Goal: Information Seeking & Learning: Learn about a topic

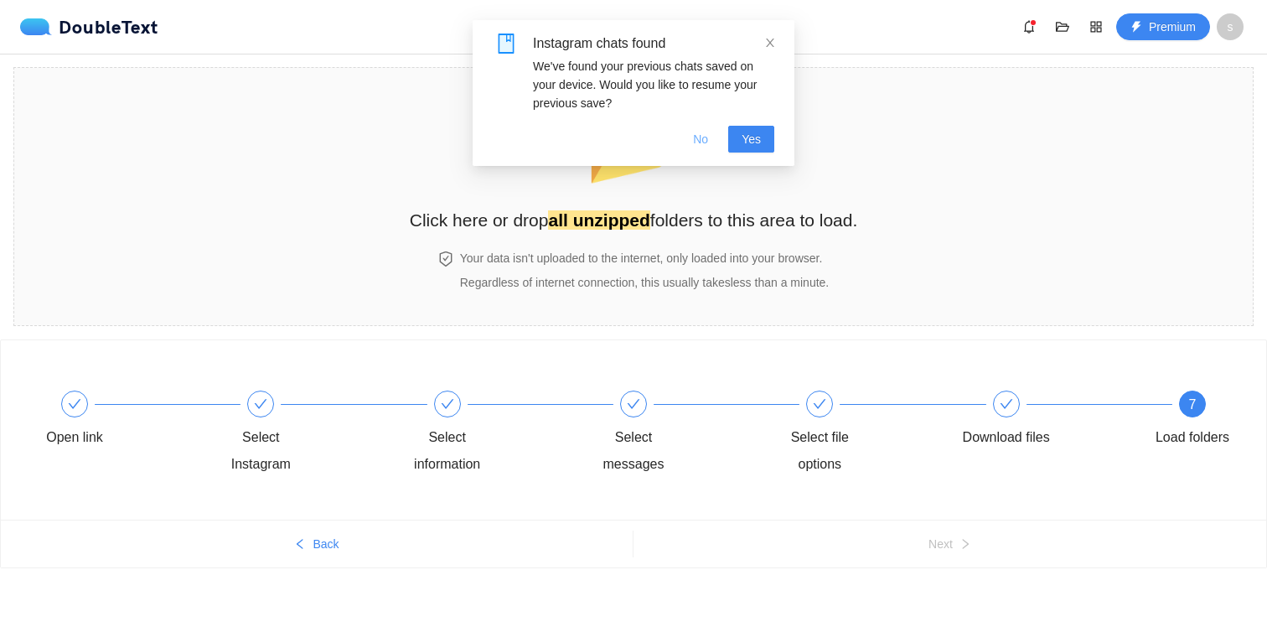
click at [695, 133] on span "No" at bounding box center [700, 139] width 15 height 18
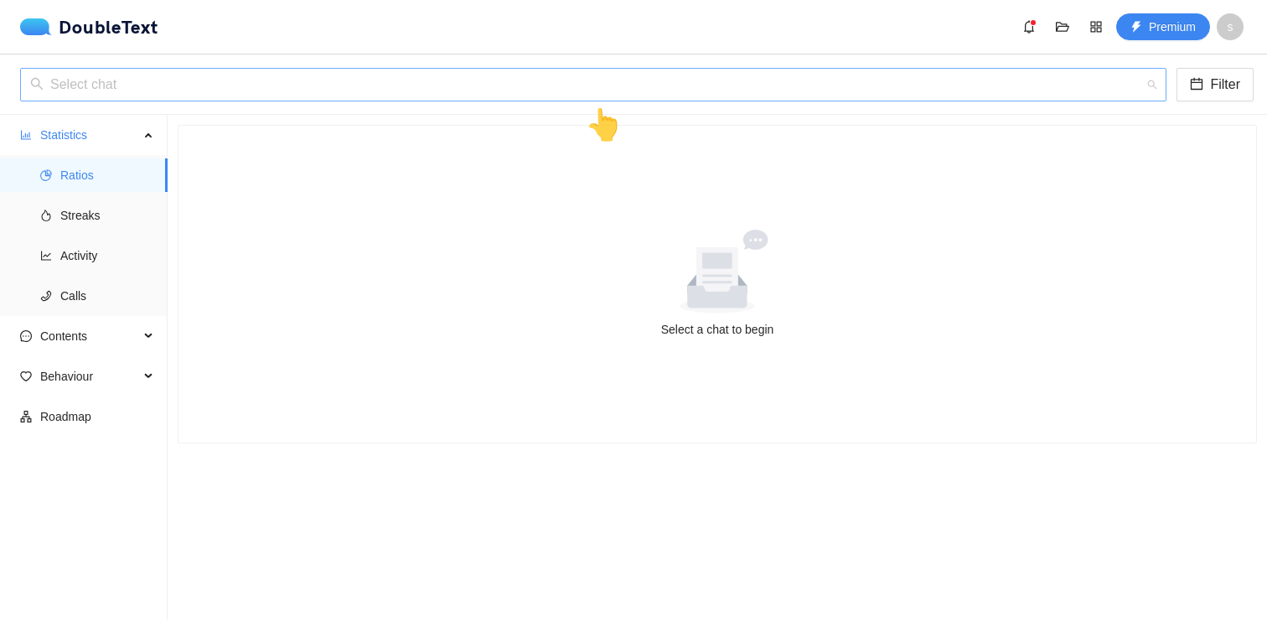
click at [394, 92] on input "search" at bounding box center [587, 85] width 1114 height 32
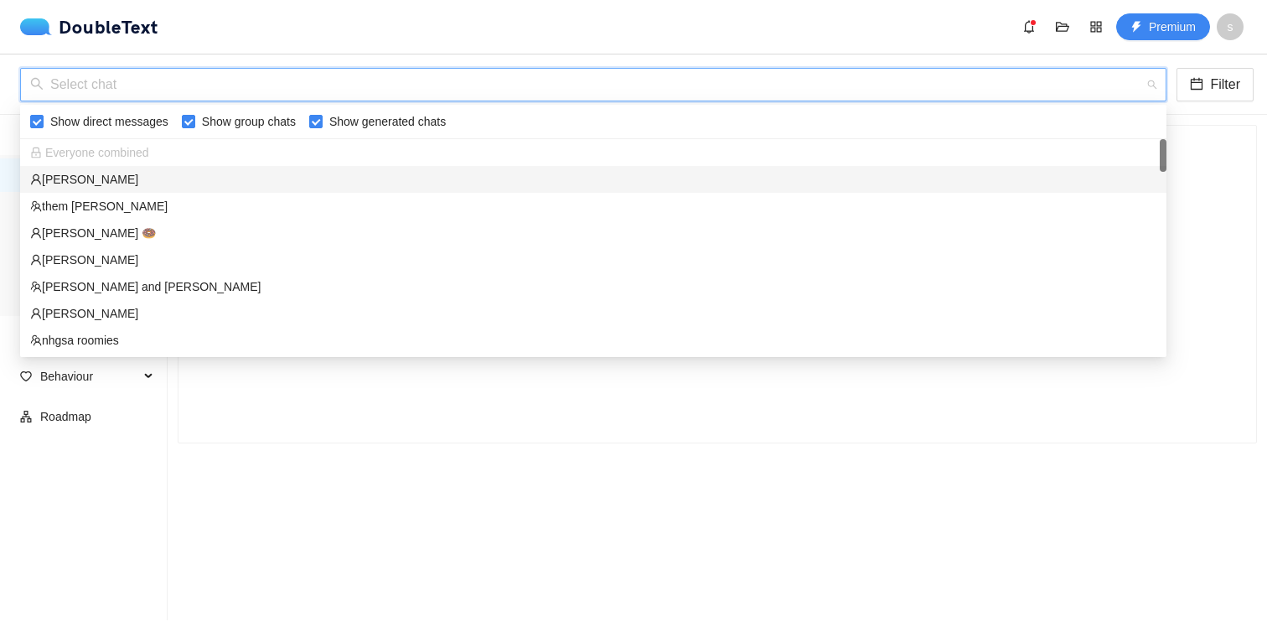
drag, startPoint x: 382, startPoint y: 162, endPoint x: 381, endPoint y: 184, distance: 22.6
click at [383, 184] on div "Everyone combined [PERSON_NAME] them [PERSON_NAME] Z 🍩 [PERSON_NAME] [PERSON_NA…" at bounding box center [593, 273] width 1146 height 268
click at [381, 184] on div "[PERSON_NAME]" at bounding box center [593, 179] width 1126 height 18
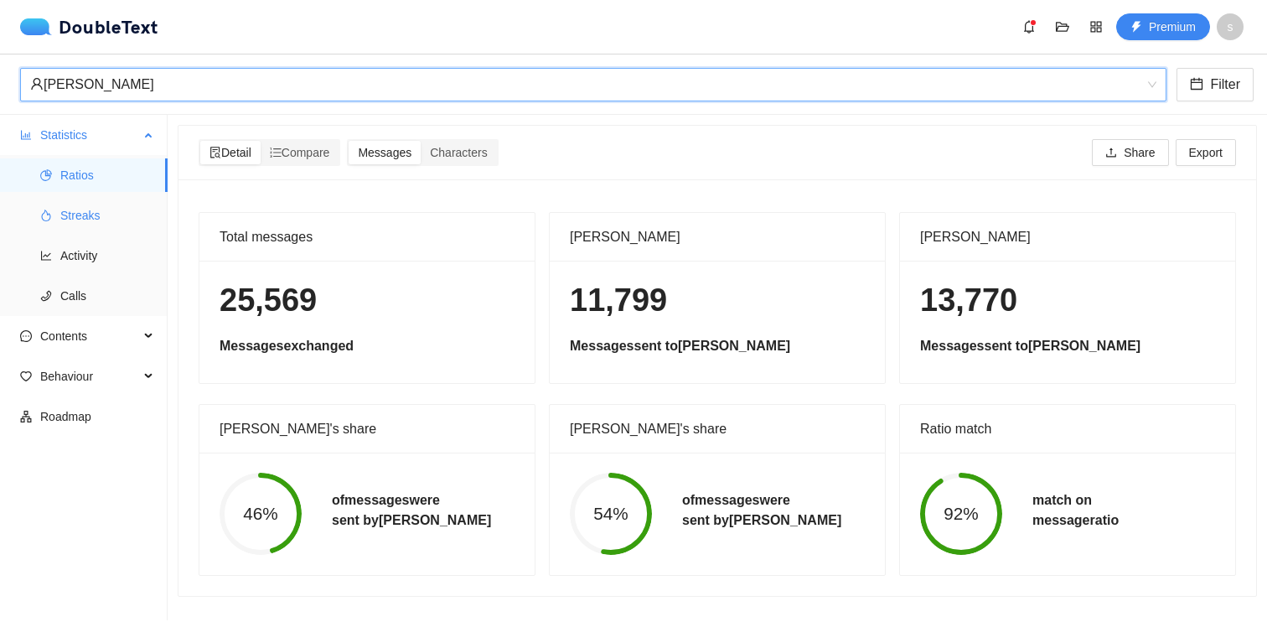
click at [77, 224] on span "Streaks" at bounding box center [107, 216] width 94 height 34
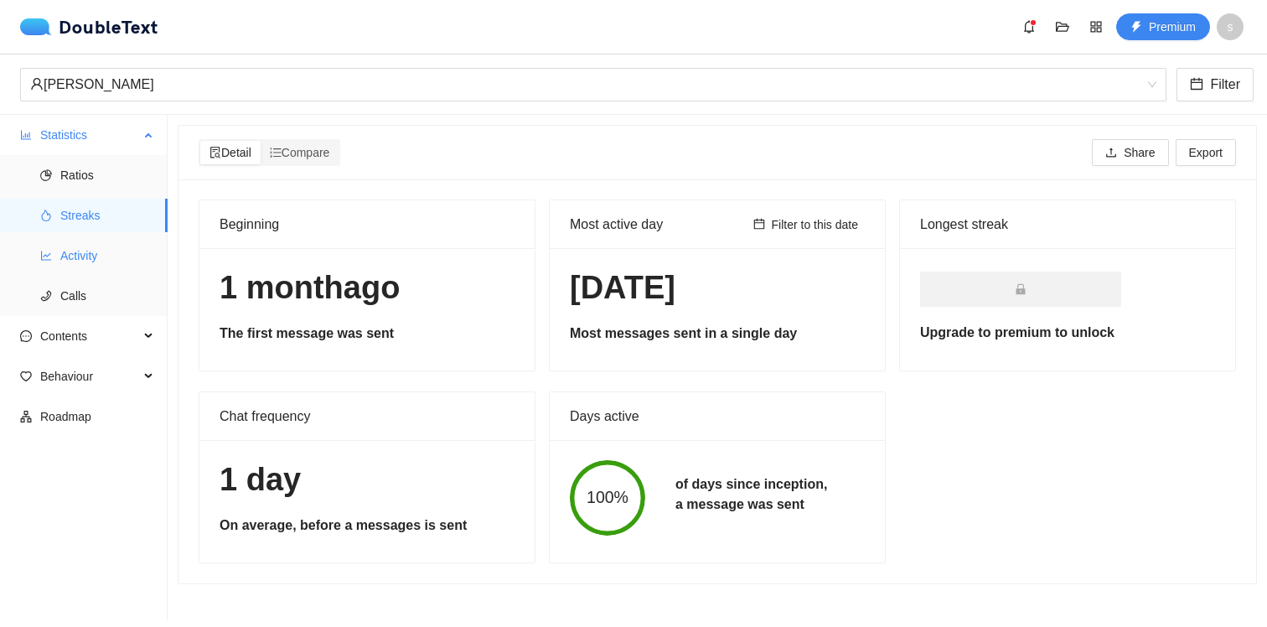
click at [63, 257] on span "Activity" at bounding box center [107, 256] width 94 height 34
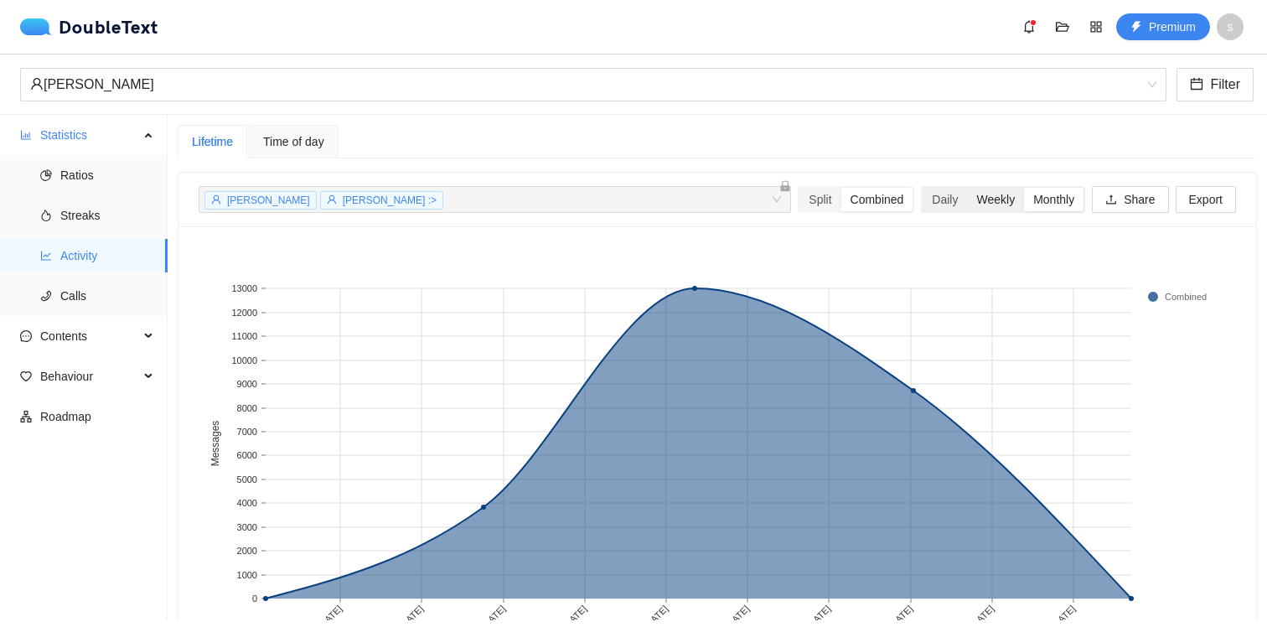
click at [972, 202] on div "Weekly" at bounding box center [995, 199] width 57 height 23
click at [967, 188] on input "Weekly" at bounding box center [967, 188] width 0 height 0
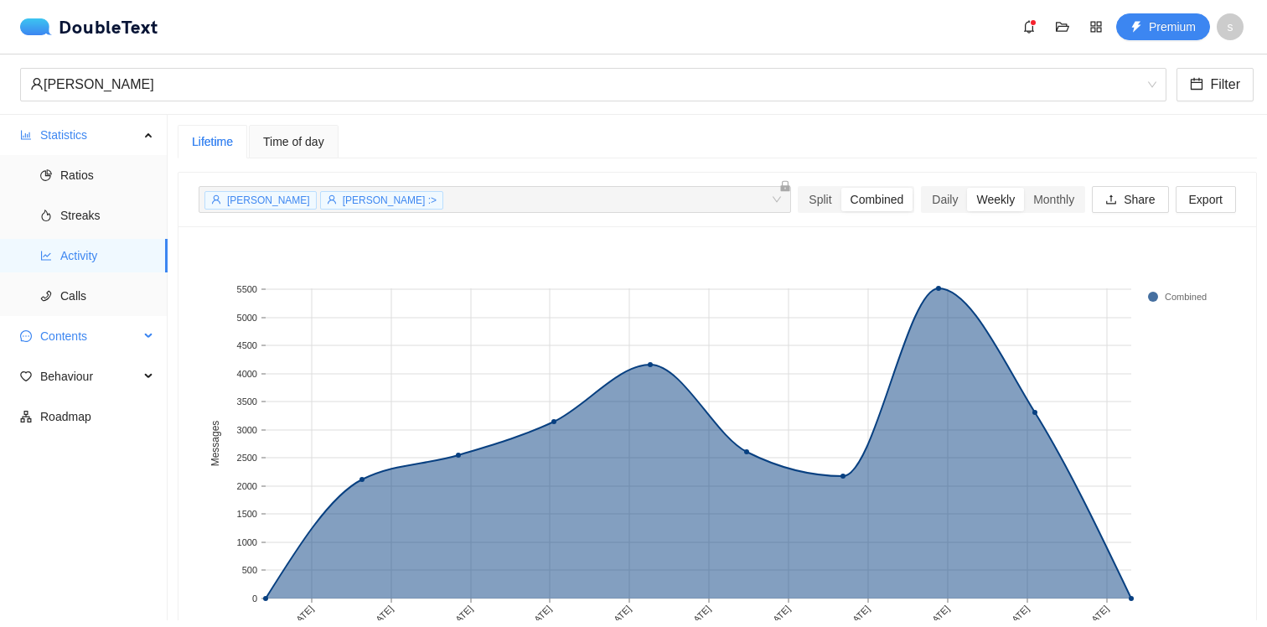
click at [135, 325] on span "Contents" at bounding box center [89, 336] width 99 height 34
click at [949, 190] on div "Daily" at bounding box center [944, 199] width 44 height 23
click at [922, 188] on input "Daily" at bounding box center [922, 188] width 0 height 0
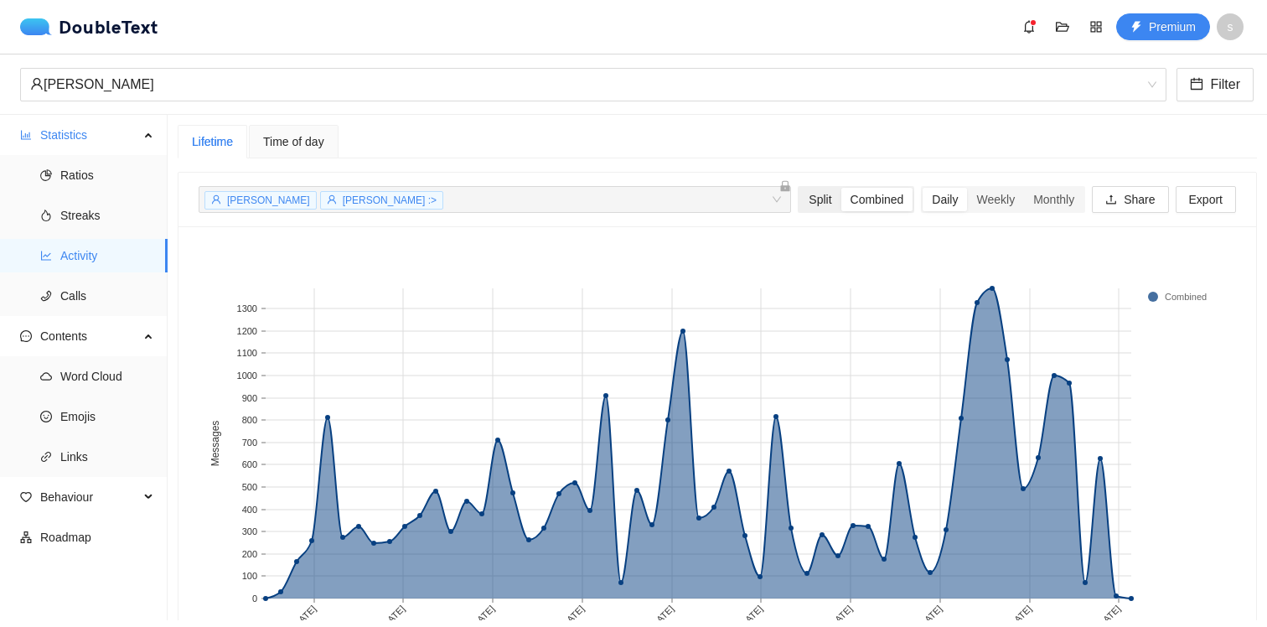
click at [813, 209] on div "Split" at bounding box center [819, 199] width 41 height 23
click at [799, 188] on input "Split" at bounding box center [799, 188] width 0 height 0
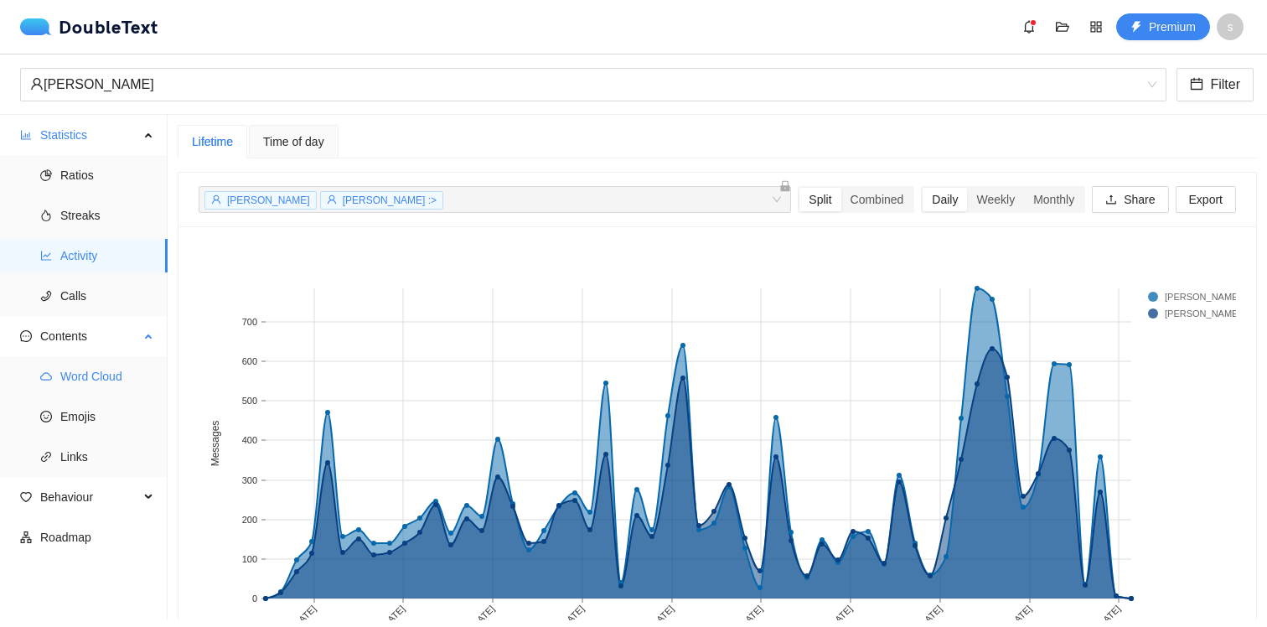
click at [105, 364] on span "Word Cloud" at bounding box center [107, 376] width 94 height 34
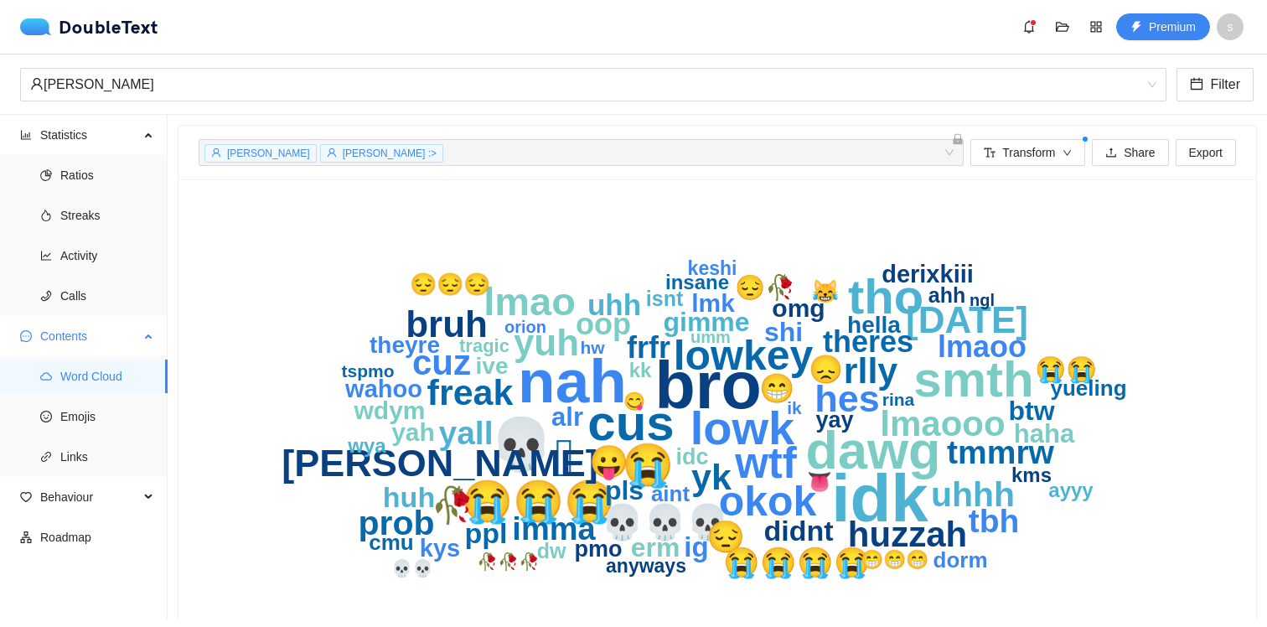
click at [110, 386] on span "Word Cloud" at bounding box center [107, 376] width 94 height 34
click at [116, 408] on span "Emojis" at bounding box center [107, 417] width 94 height 34
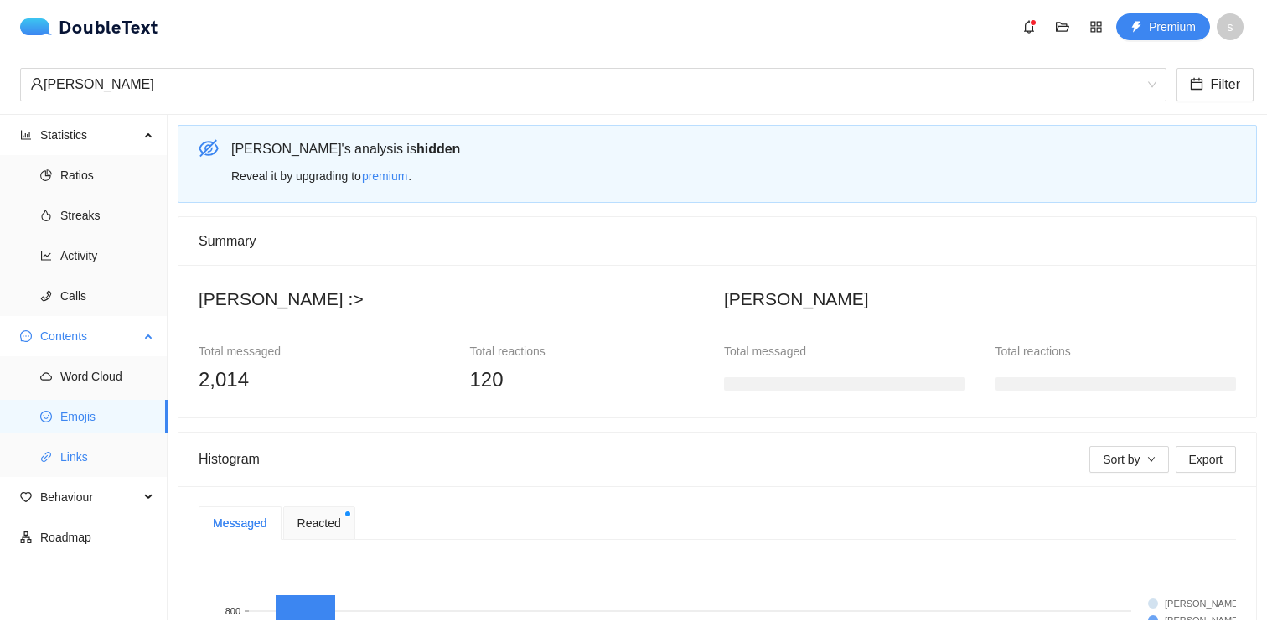
click at [98, 445] on span "Links" at bounding box center [107, 457] width 94 height 34
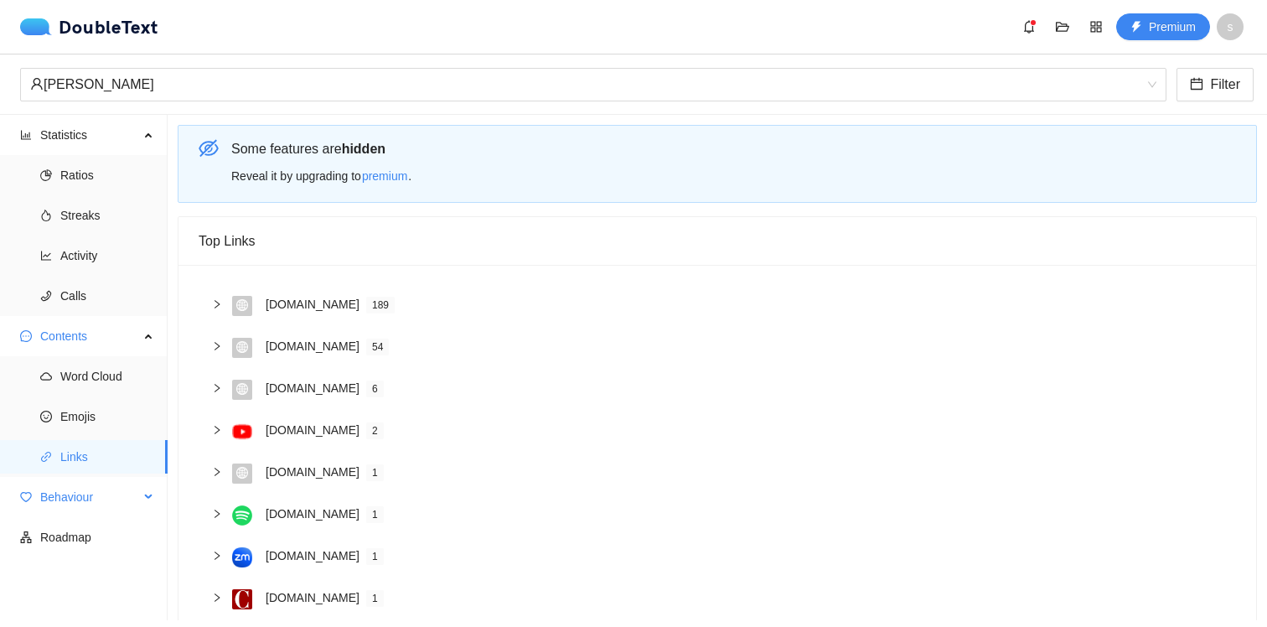
click at [95, 487] on span "Behaviour" at bounding box center [89, 497] width 99 height 34
click at [104, 522] on span "Engagement" at bounding box center [107, 537] width 94 height 34
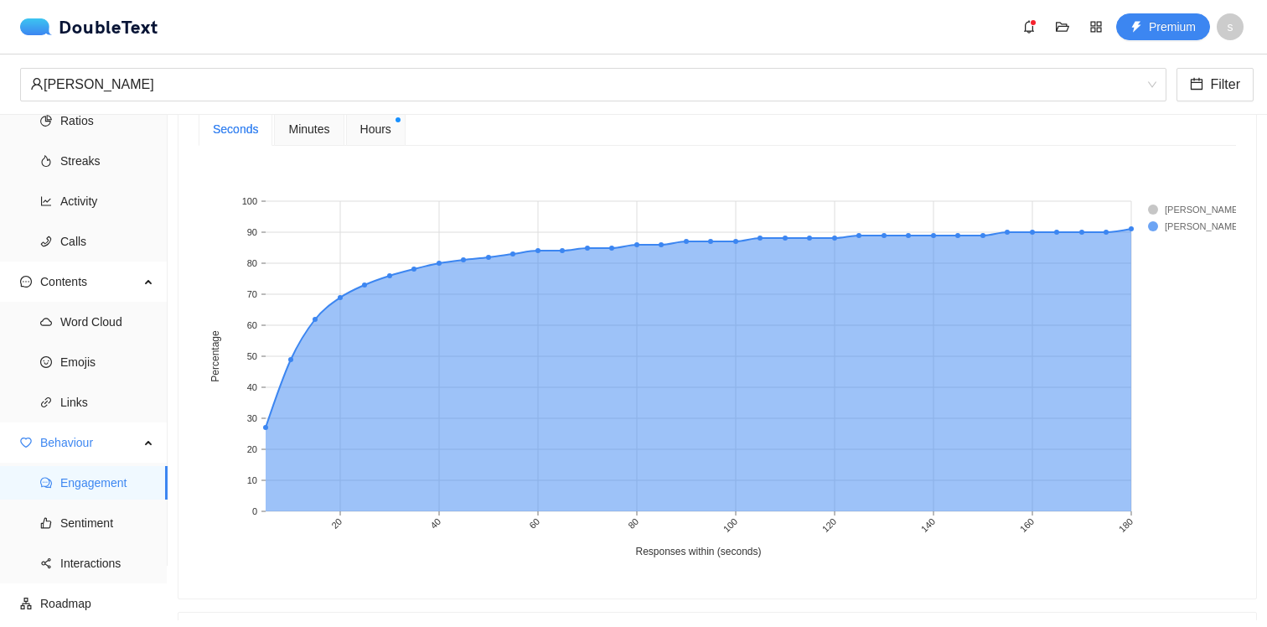
scroll to position [731, 0]
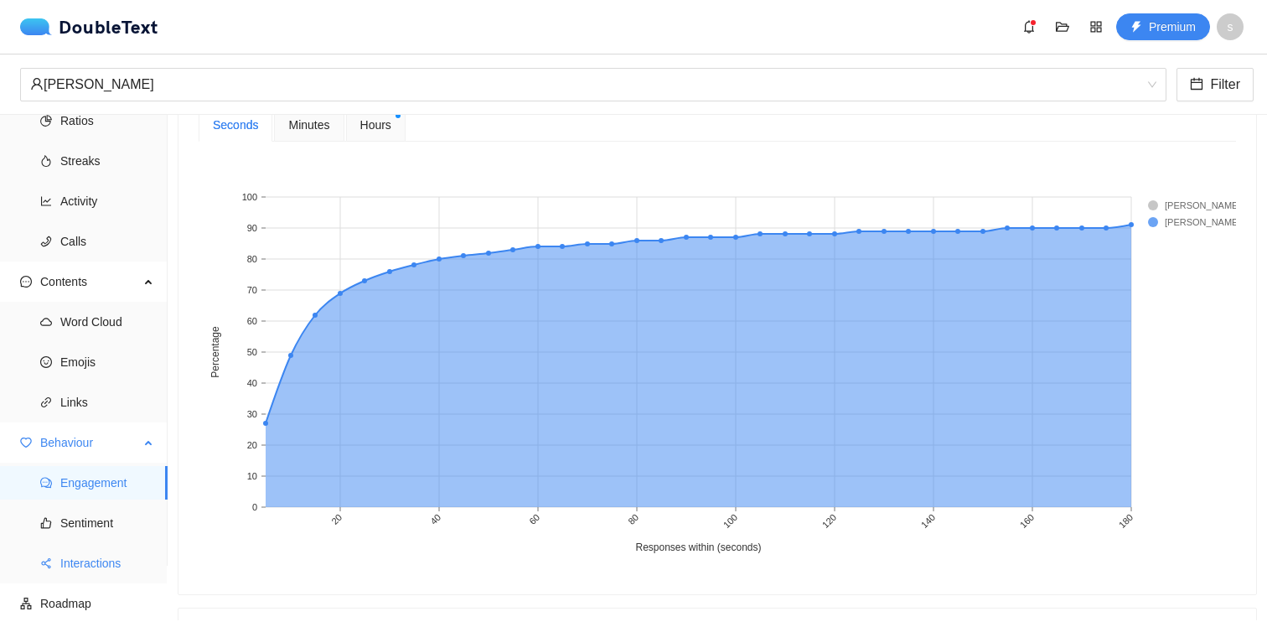
click at [106, 560] on span "Interactions" at bounding box center [107, 563] width 94 height 34
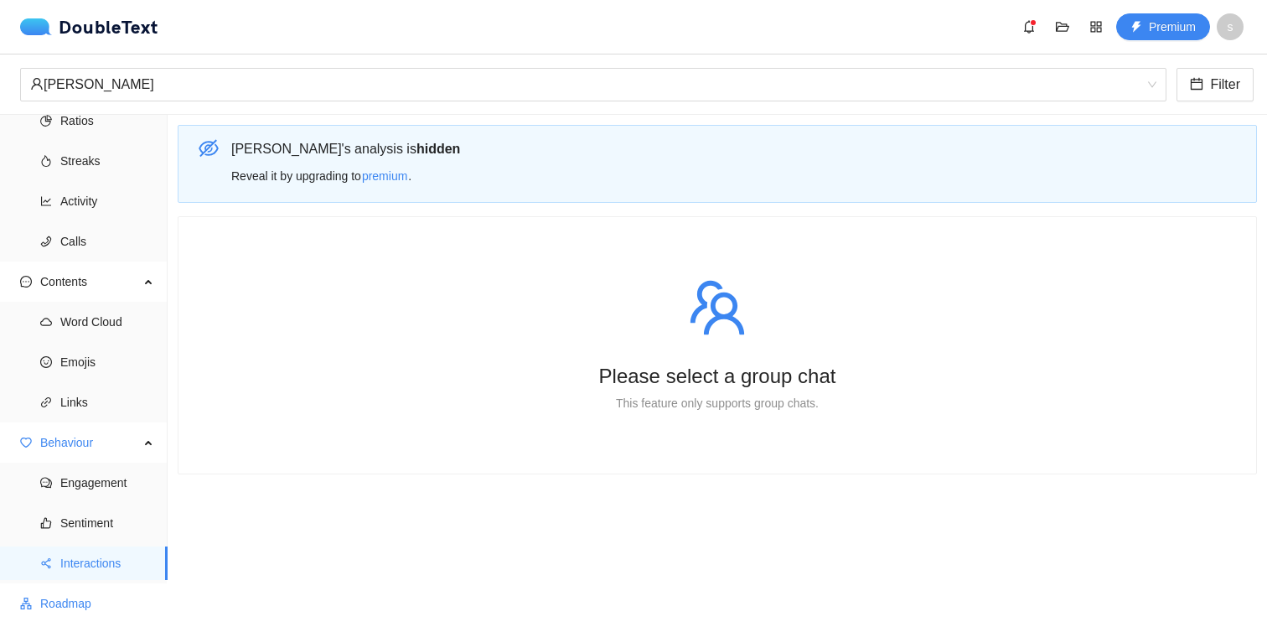
click at [95, 607] on span "Roadmap" at bounding box center [97, 603] width 114 height 34
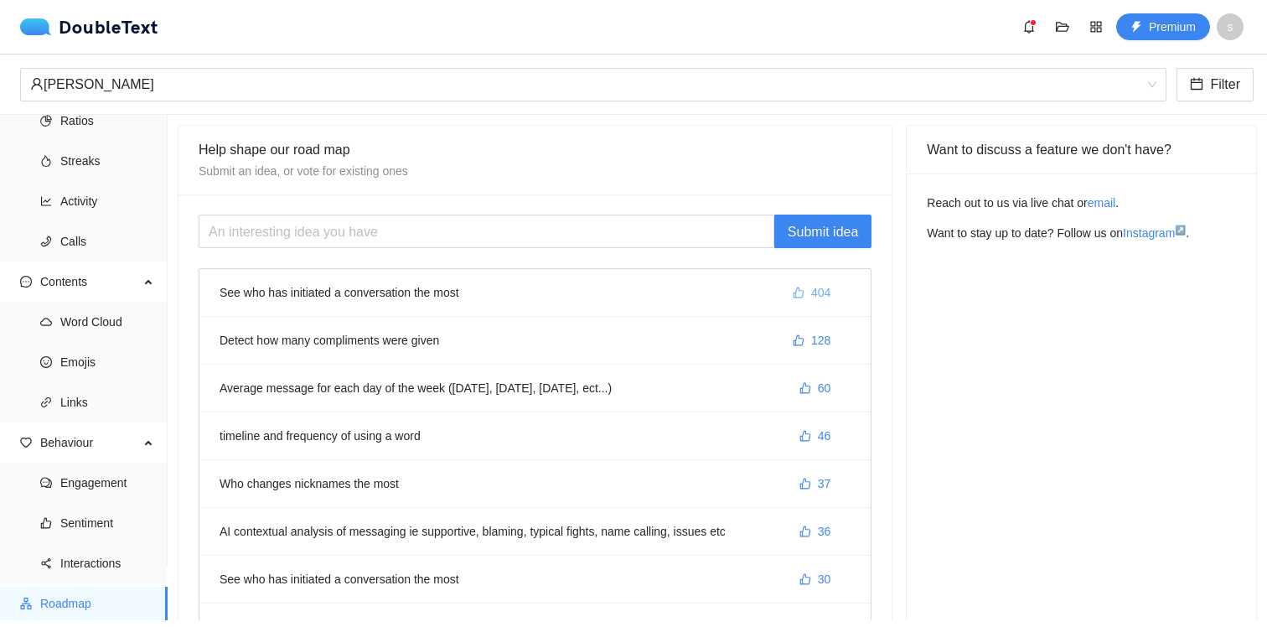
click at [798, 288] on icon "like" at bounding box center [798, 292] width 12 height 12
click at [813, 533] on button "36" at bounding box center [815, 531] width 59 height 27
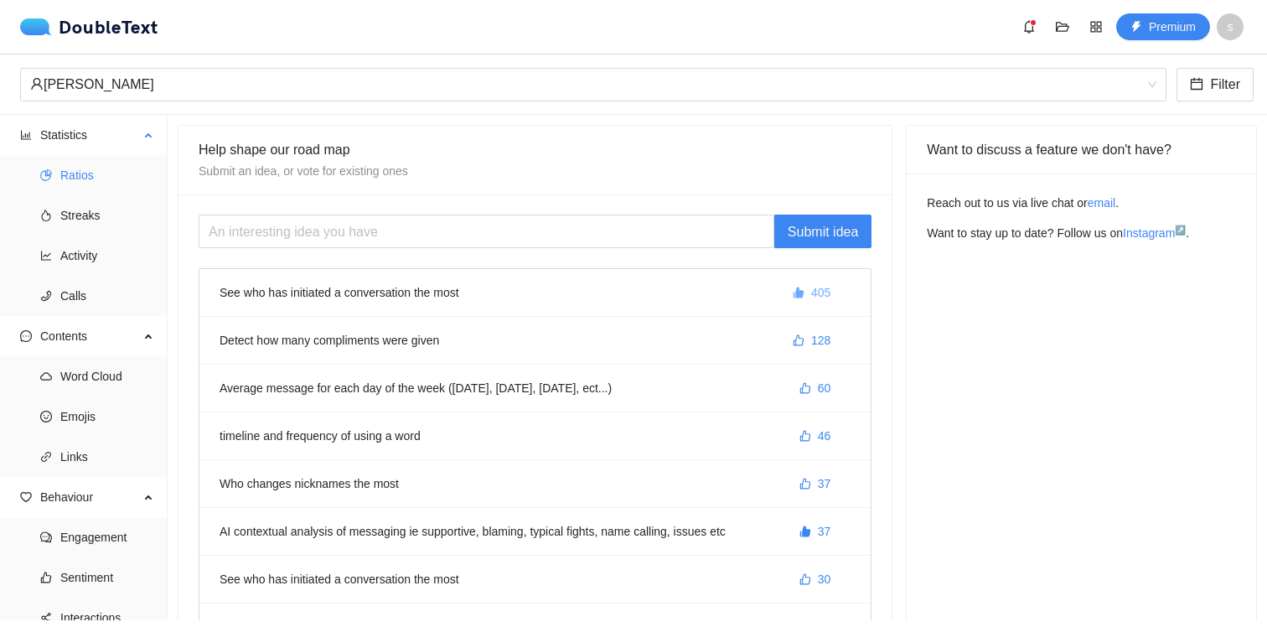
click at [87, 183] on span "Ratios" at bounding box center [107, 175] width 94 height 34
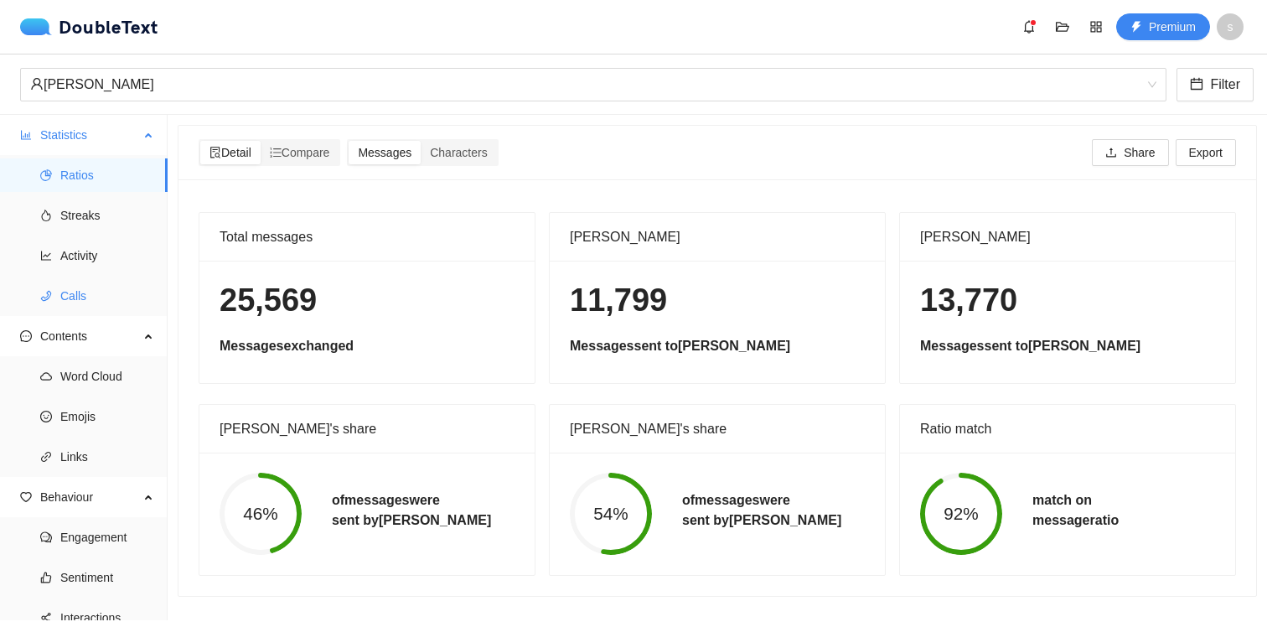
click at [72, 310] on span "Calls" at bounding box center [107, 296] width 94 height 34
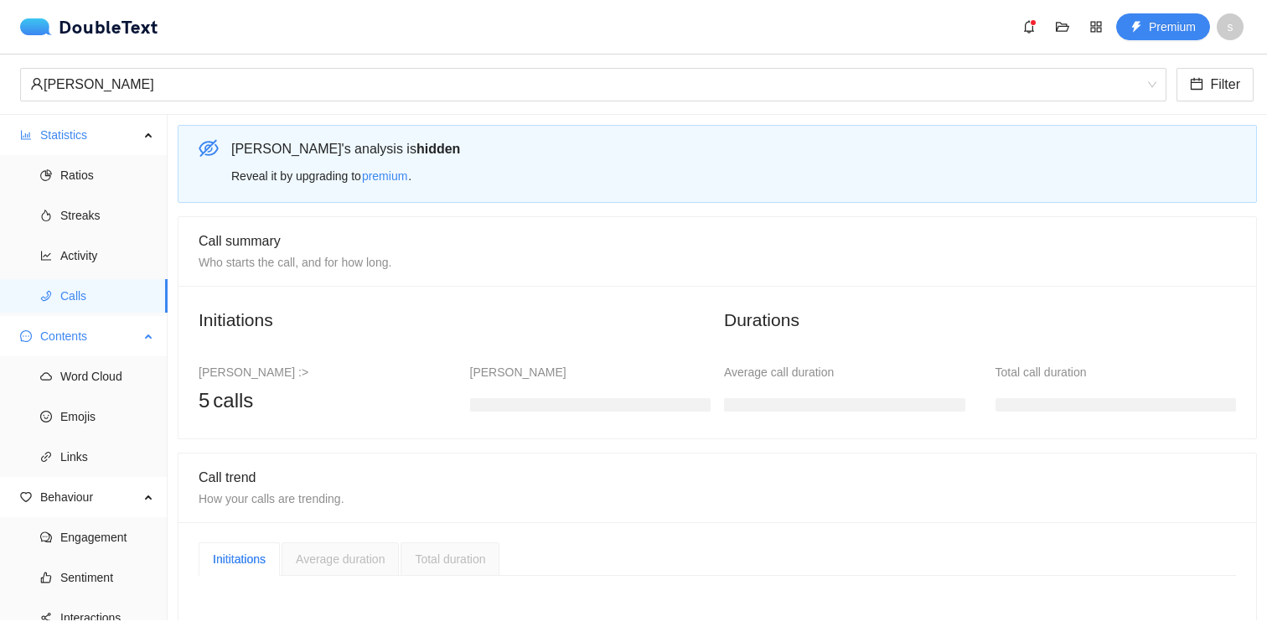
click at [68, 343] on span "Contents" at bounding box center [89, 336] width 99 height 34
click at [68, 342] on span "Contents" at bounding box center [89, 336] width 99 height 34
click at [68, 370] on span "Word Cloud" at bounding box center [107, 376] width 94 height 34
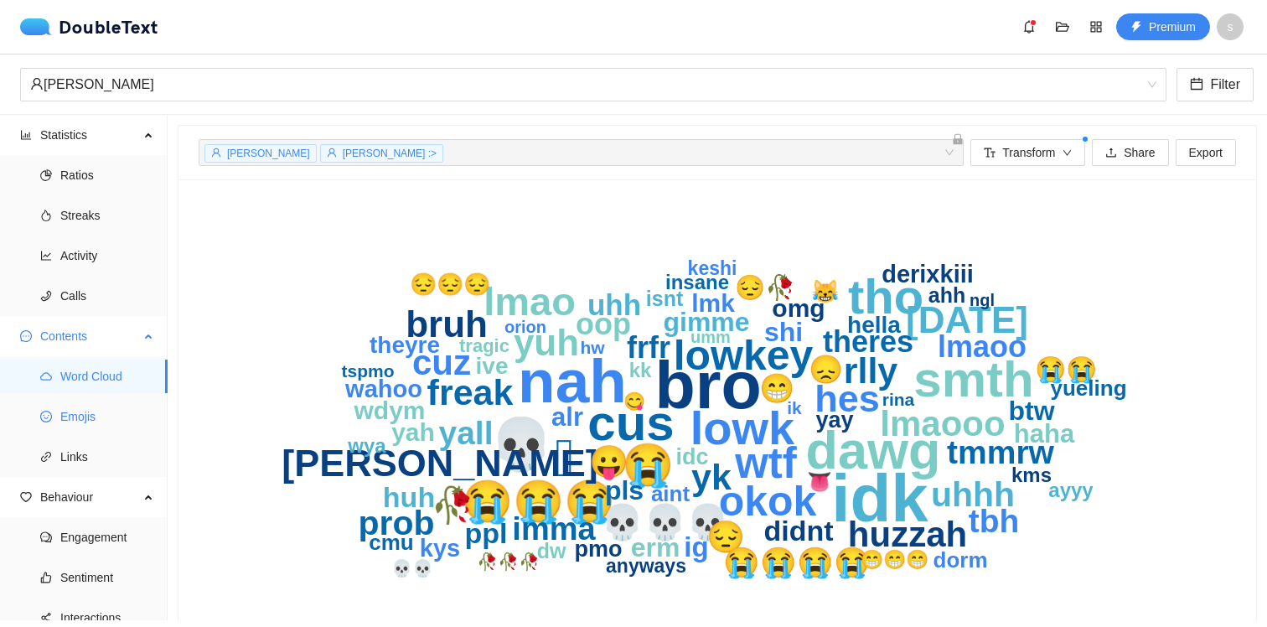
click at [75, 403] on span "Emojis" at bounding box center [107, 417] width 94 height 34
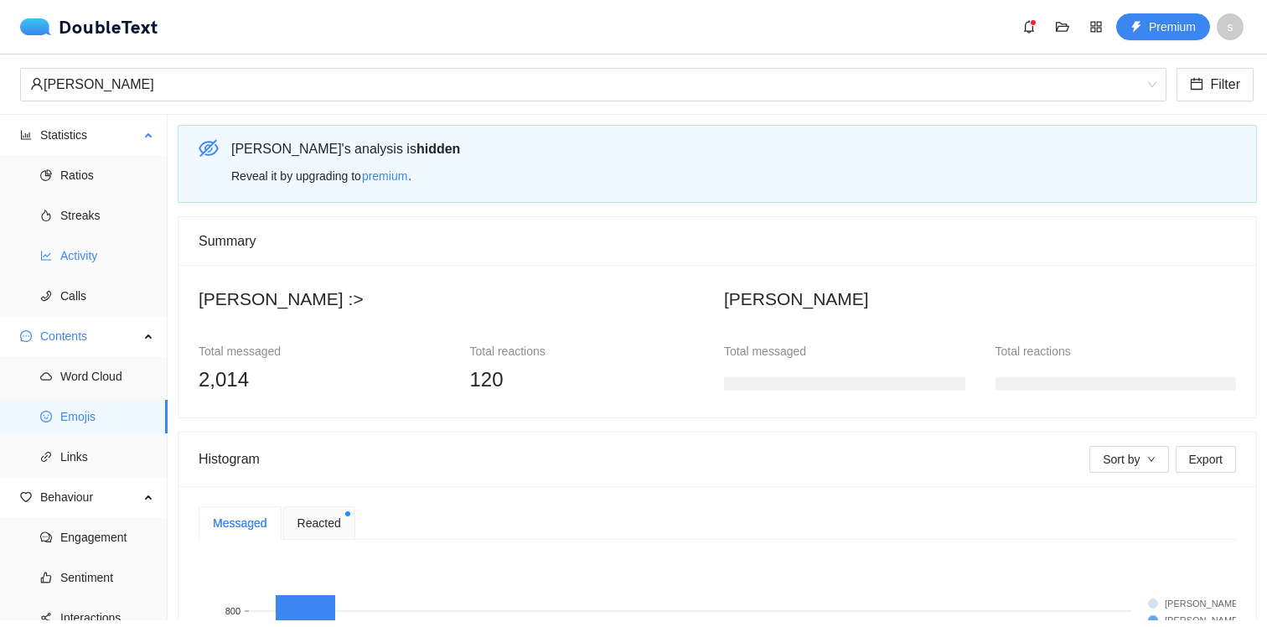
click at [101, 264] on span "Activity" at bounding box center [107, 256] width 94 height 34
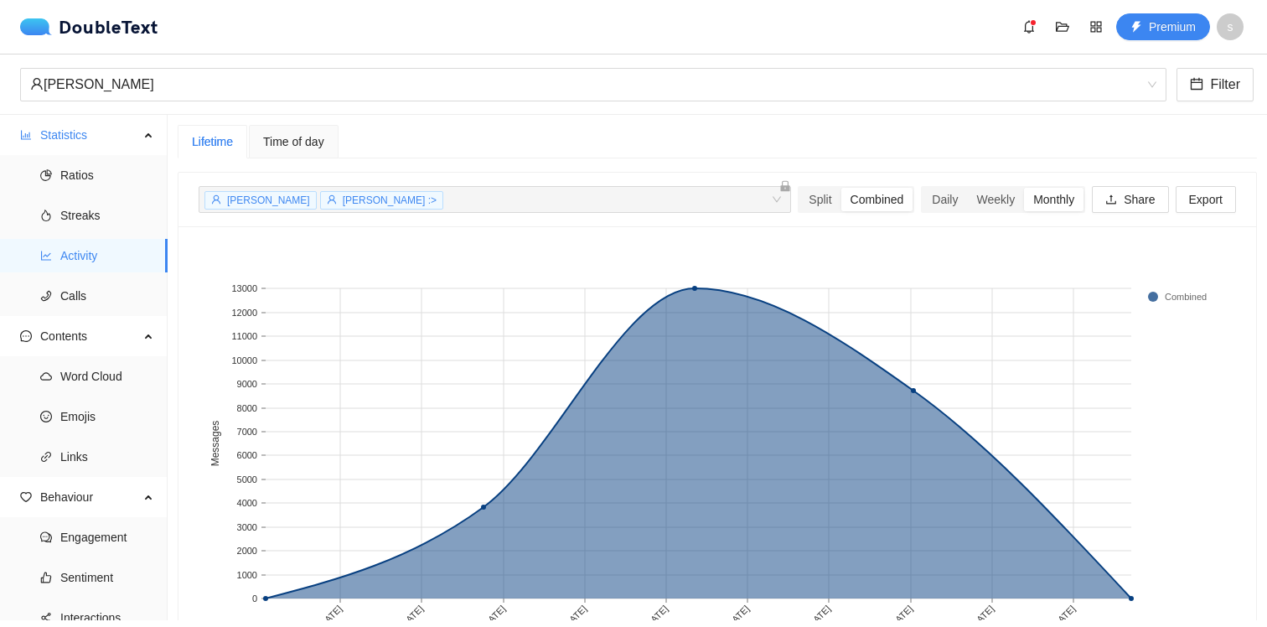
click at [291, 136] on span "Time of day" at bounding box center [293, 142] width 61 height 12
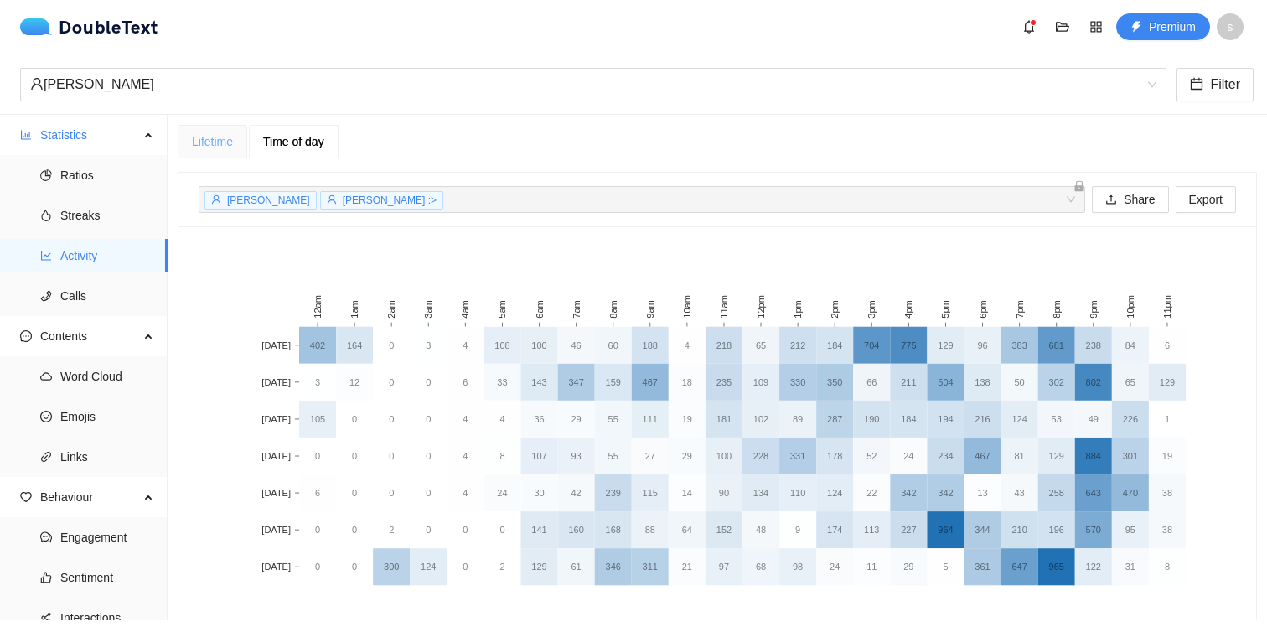
click at [232, 151] on div "Lifetime" at bounding box center [213, 142] width 70 height 34
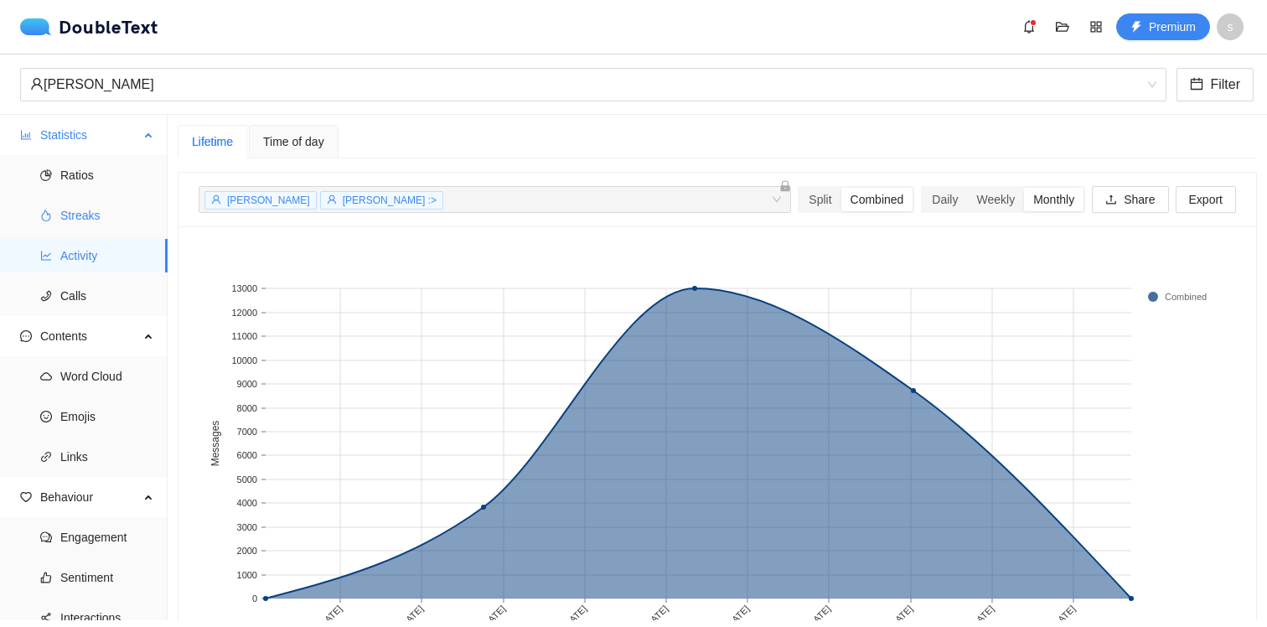
click at [85, 218] on span "Streaks" at bounding box center [107, 216] width 94 height 34
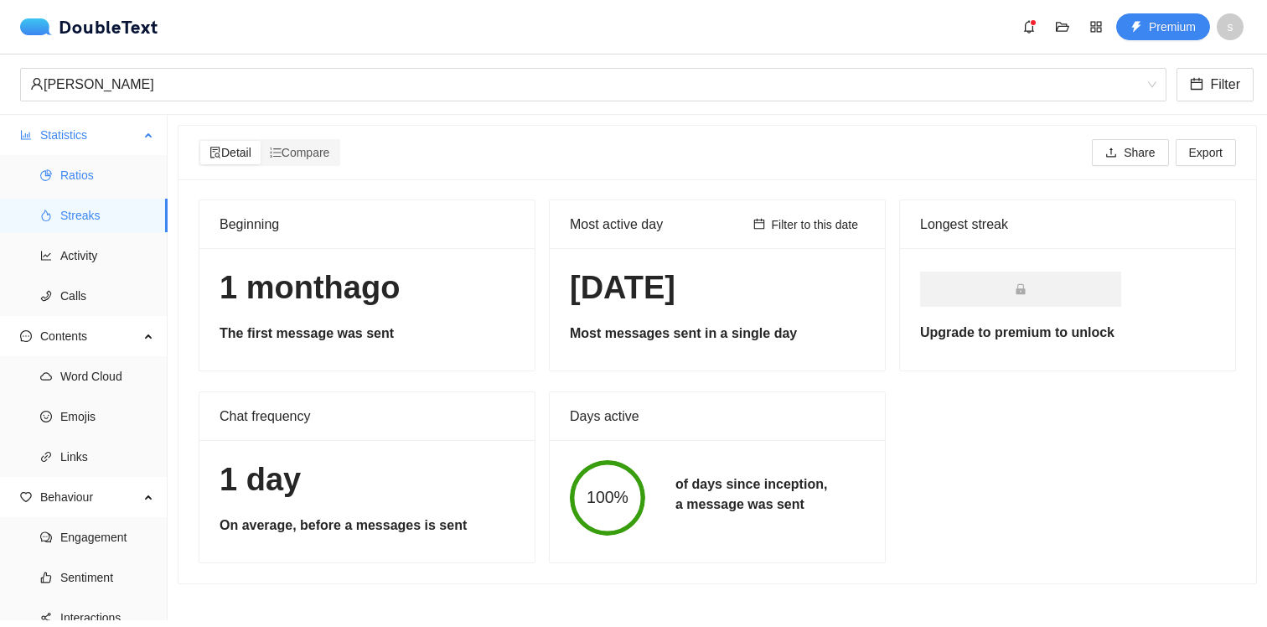
click at [90, 182] on span "Ratios" at bounding box center [107, 175] width 94 height 34
